Goal: Task Accomplishment & Management: Manage account settings

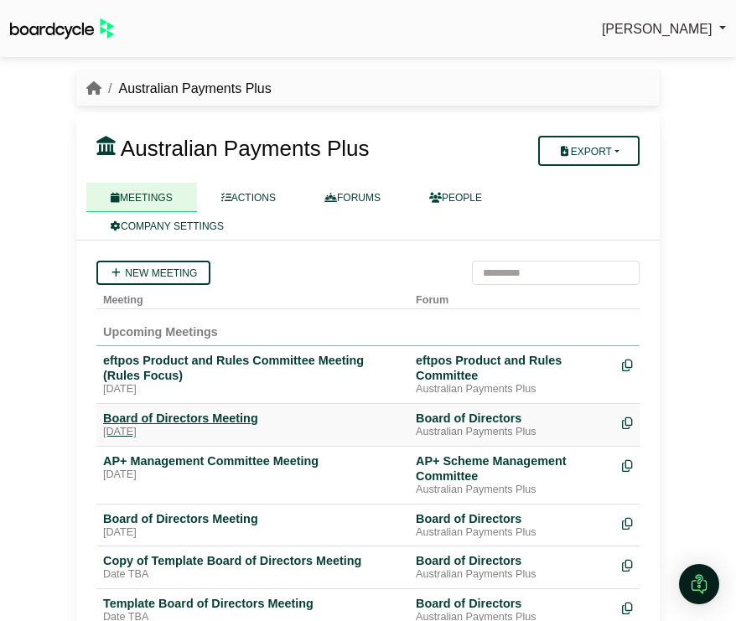
click at [145, 418] on div "Board of Directors Meeting" at bounding box center [252, 418] width 299 height 15
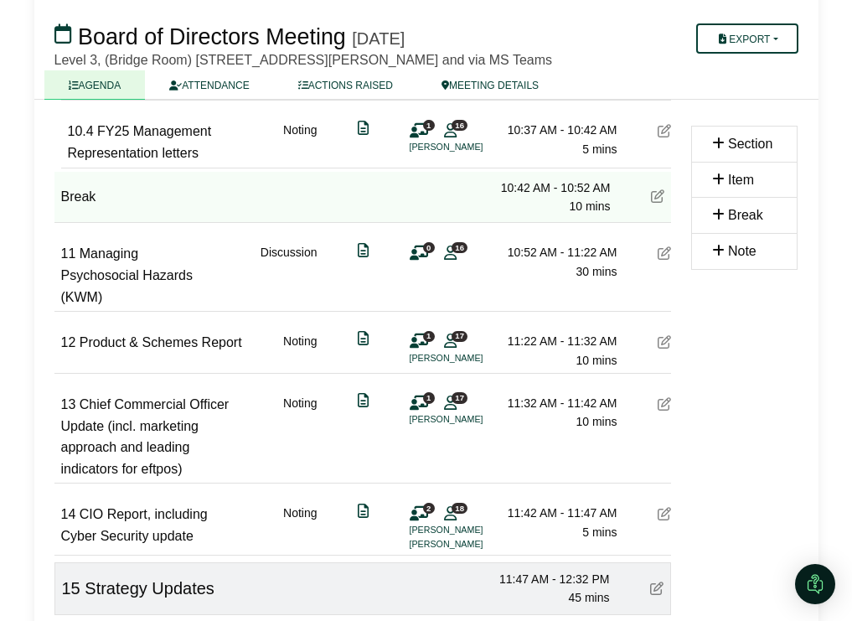
scroll to position [1819, 0]
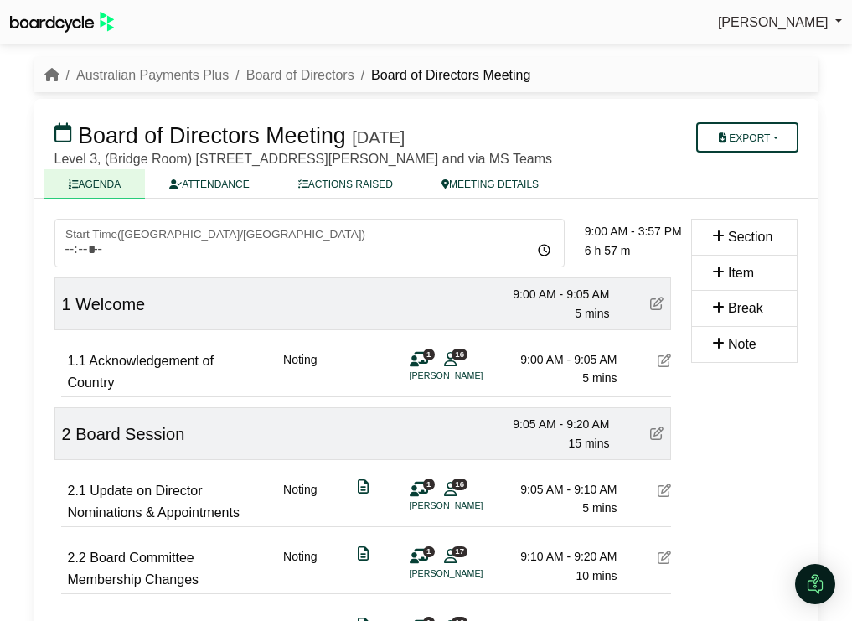
scroll to position [1819, 0]
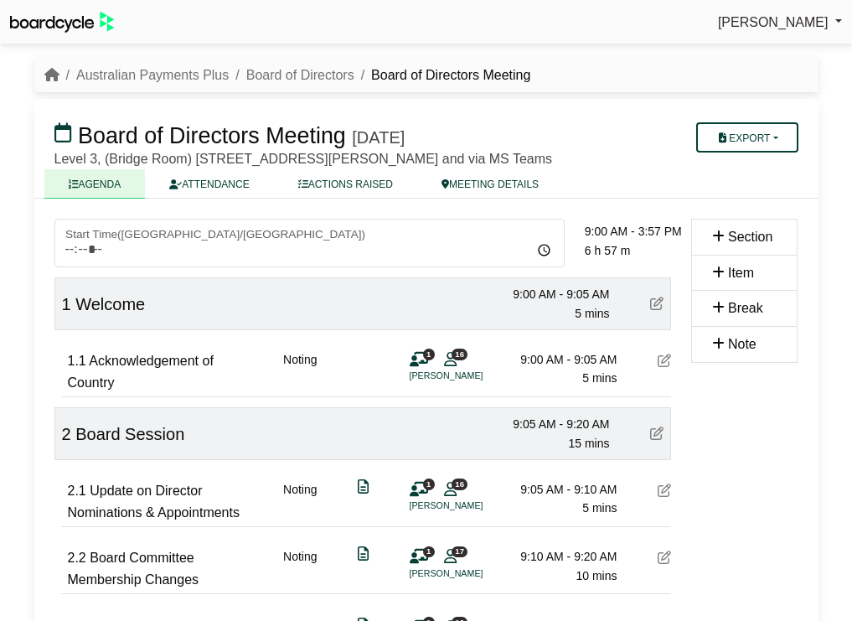
scroll to position [1819, 0]
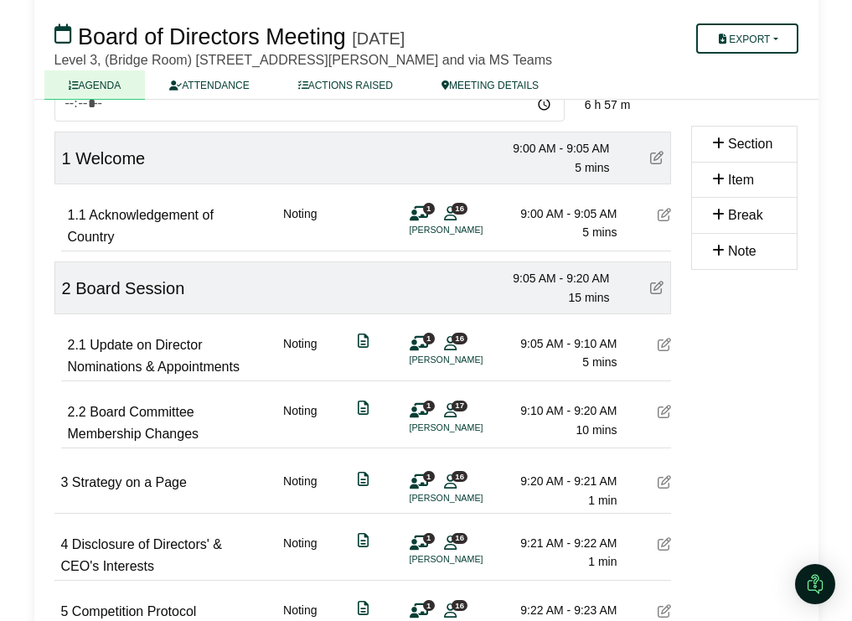
scroll to position [129, 0]
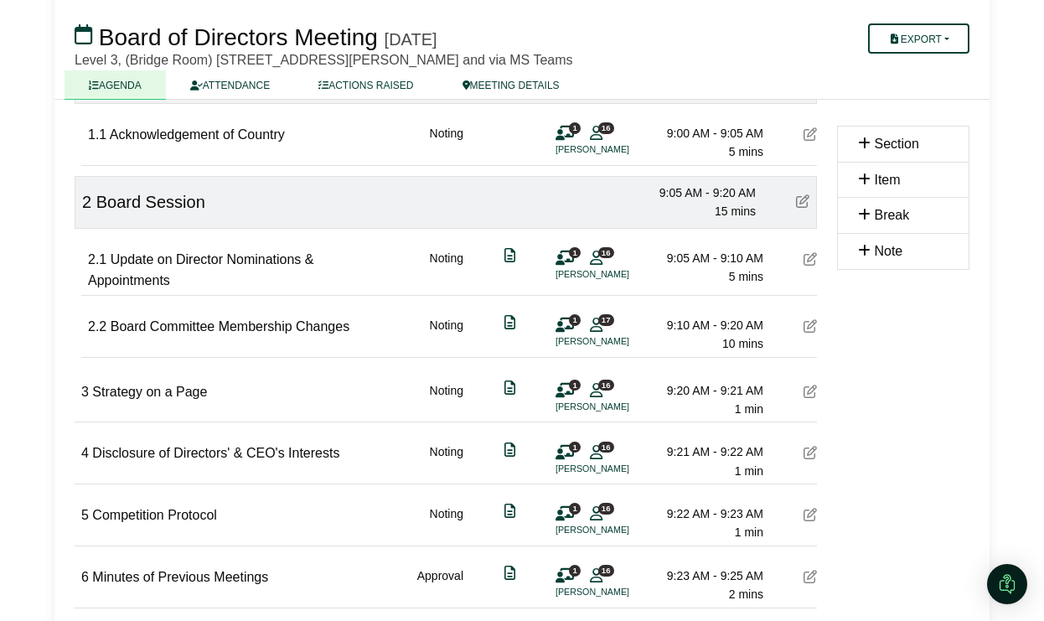
scroll to position [228, 0]
